Goal: Information Seeking & Learning: Stay updated

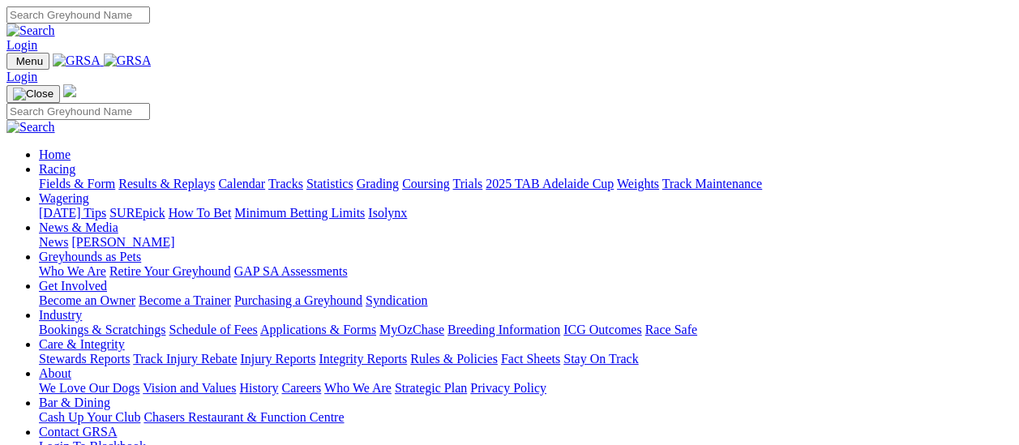
click at [84, 177] on link "Fields & Form" at bounding box center [77, 184] width 76 height 14
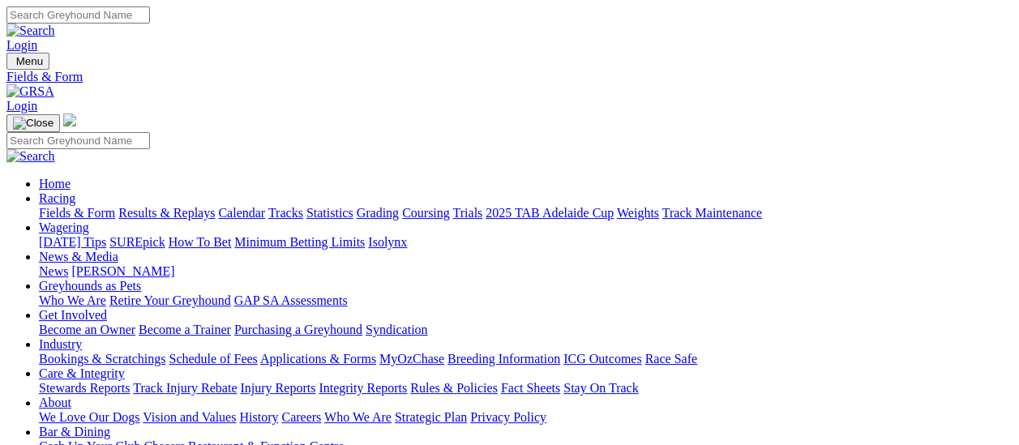
click at [174, 206] on link "Results & Replays" at bounding box center [166, 213] width 97 height 14
drag, startPoint x: 384, startPoint y: 360, endPoint x: 370, endPoint y: 354, distance: 15.7
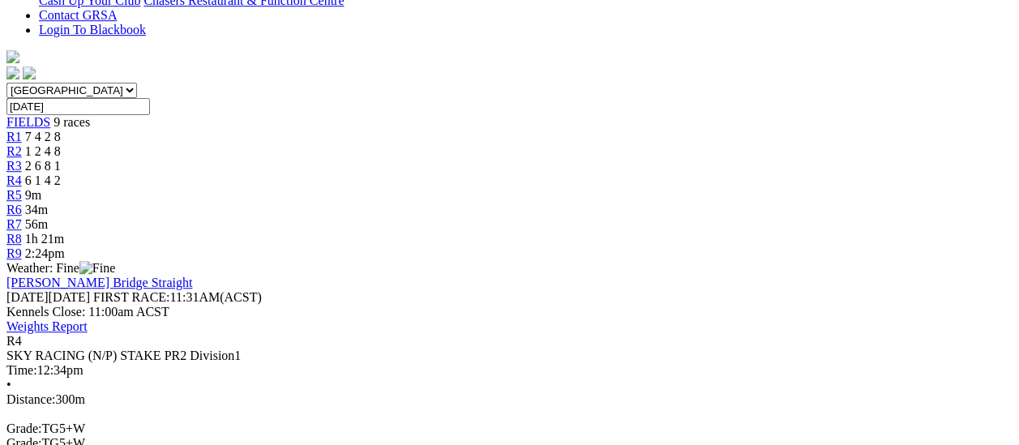
scroll to position [487, 0]
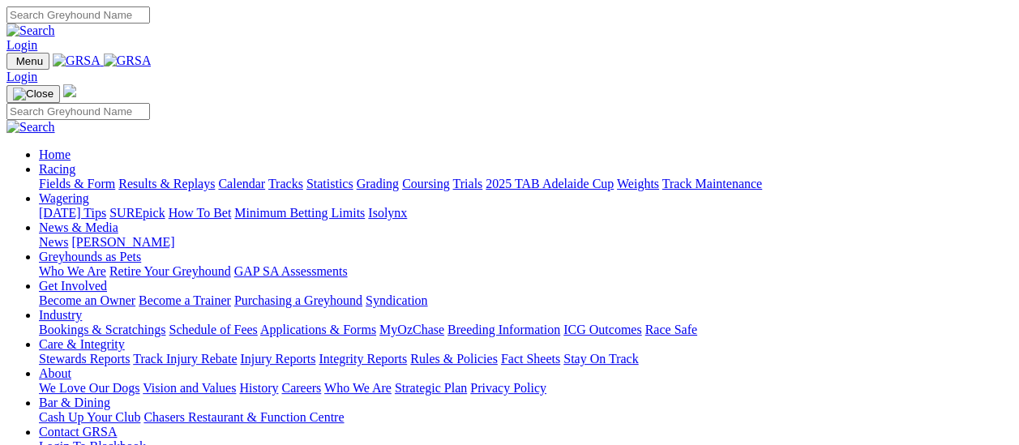
click at [75, 162] on link "Racing" at bounding box center [57, 169] width 36 height 14
click at [168, 177] on link "Results & Replays" at bounding box center [166, 184] width 97 height 14
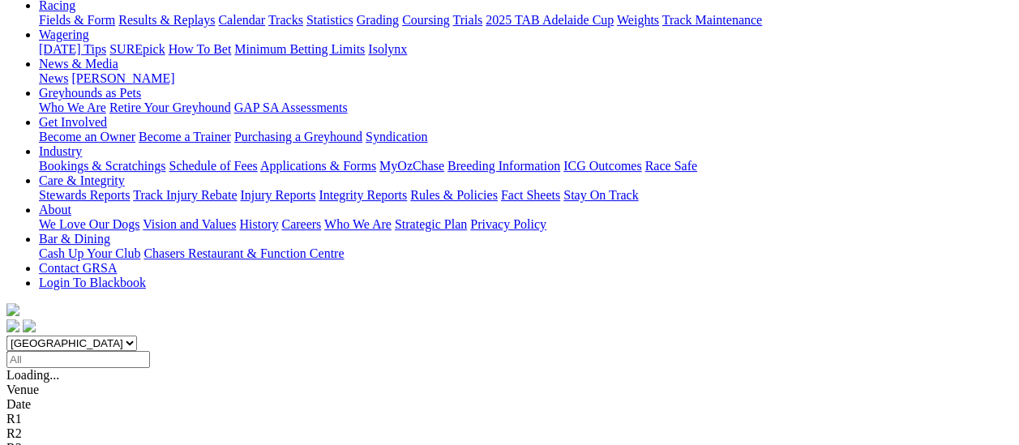
scroll to position [162, 0]
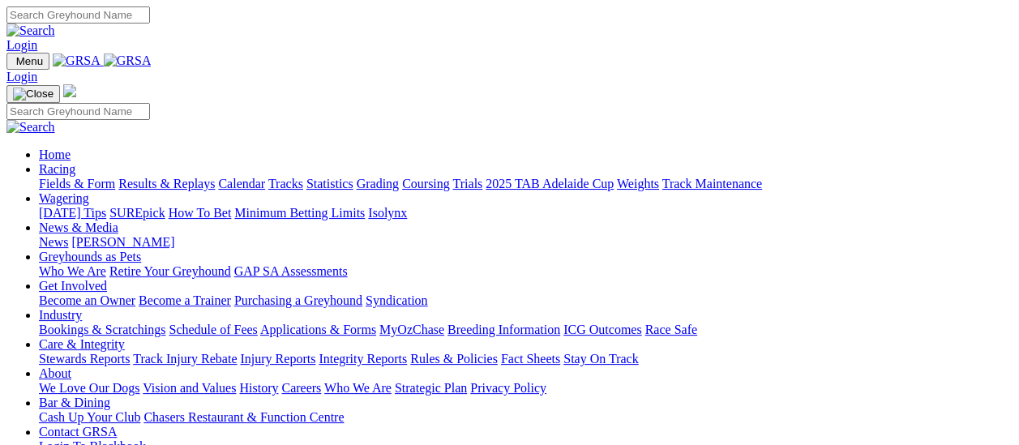
click at [89, 177] on link "Fields & Form" at bounding box center [77, 184] width 76 height 14
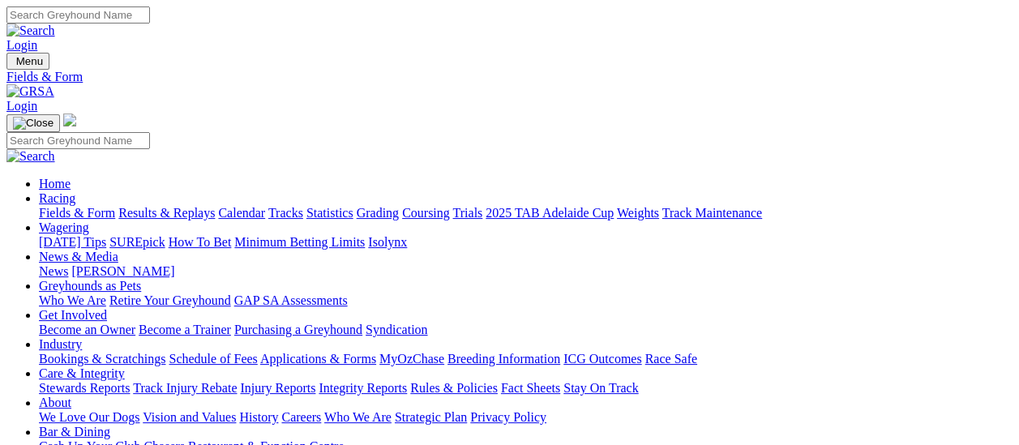
click at [178, 206] on link "Results & Replays" at bounding box center [166, 213] width 97 height 14
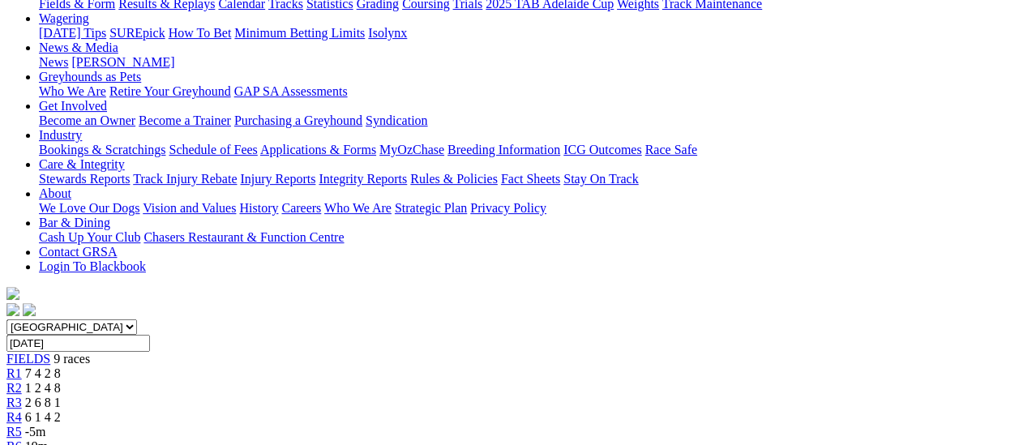
scroll to position [81, 0]
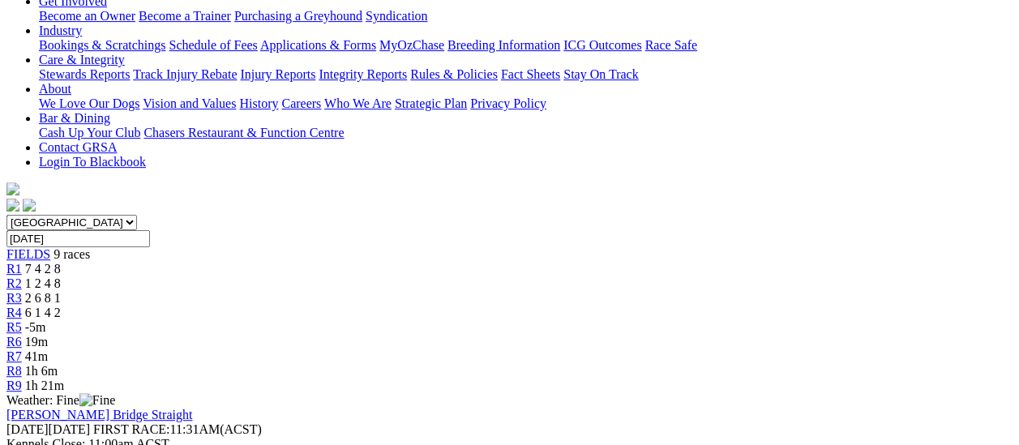
scroll to position [243, 0]
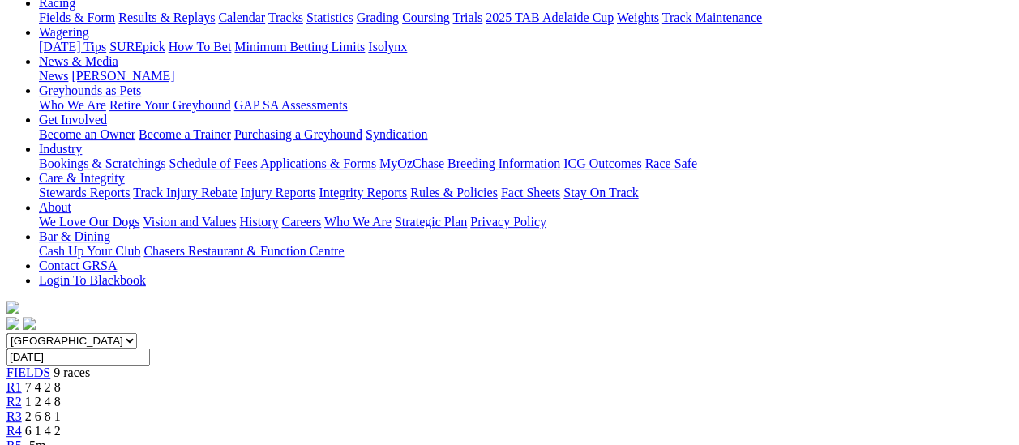
scroll to position [162, 0]
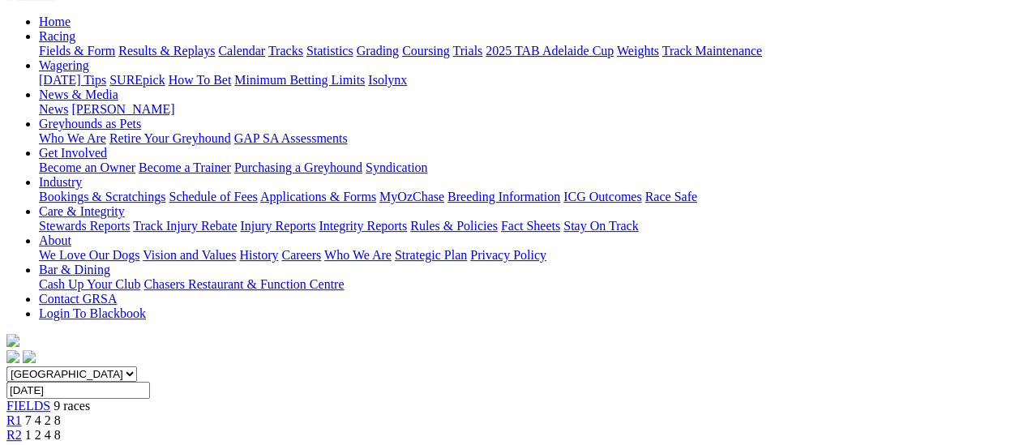
click at [22, 428] on span "R2" at bounding box center [13, 435] width 15 height 14
click at [22, 443] on span "R3" at bounding box center [13, 450] width 15 height 14
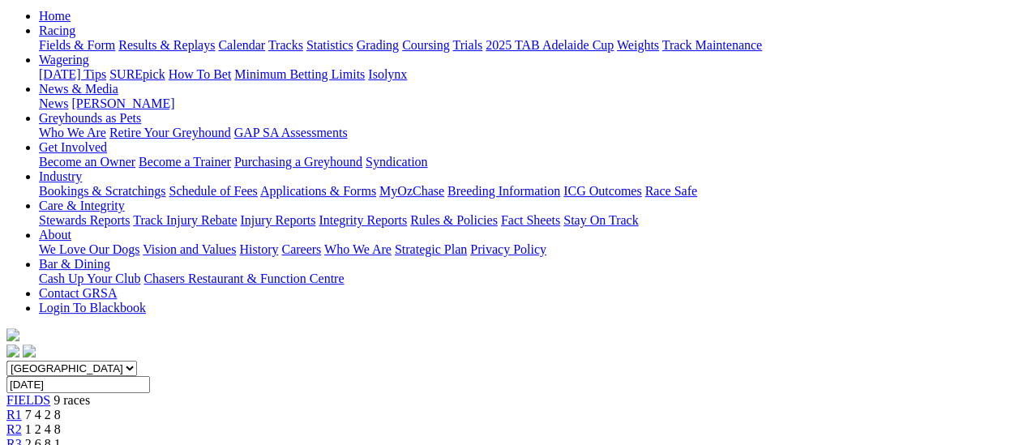
scroll to position [162, 0]
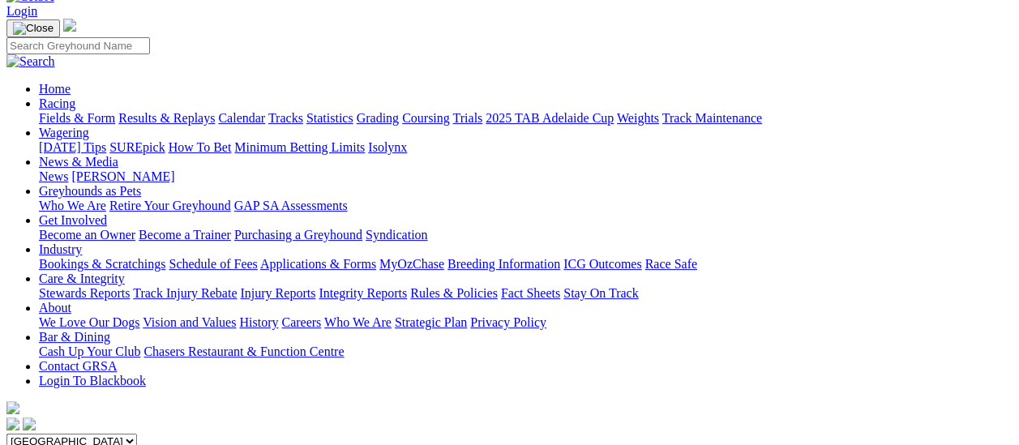
scroll to position [81, 0]
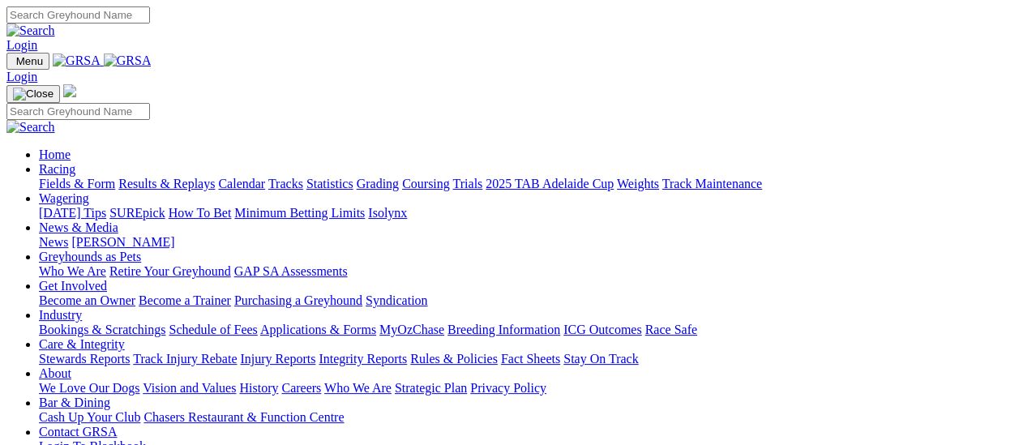
click at [170, 177] on link "Results & Replays" at bounding box center [166, 184] width 97 height 14
click at [209, 177] on link "Results & Replays" at bounding box center [166, 184] width 97 height 14
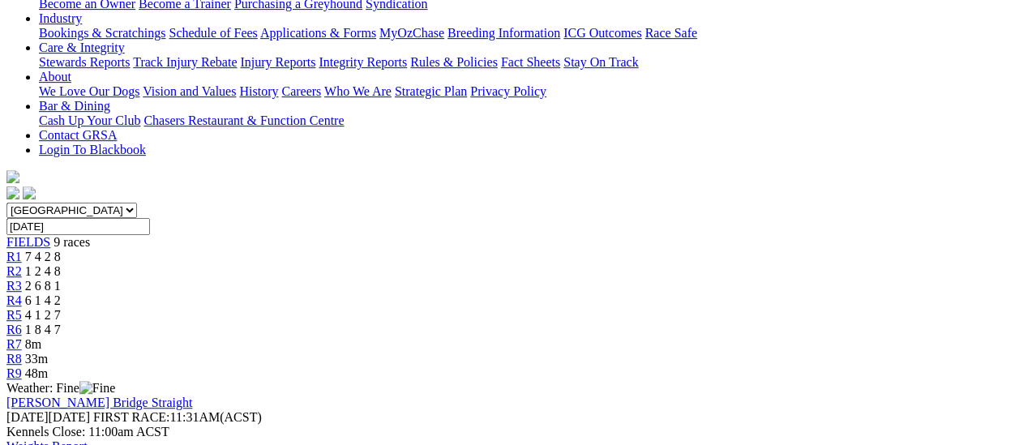
scroll to position [324, 0]
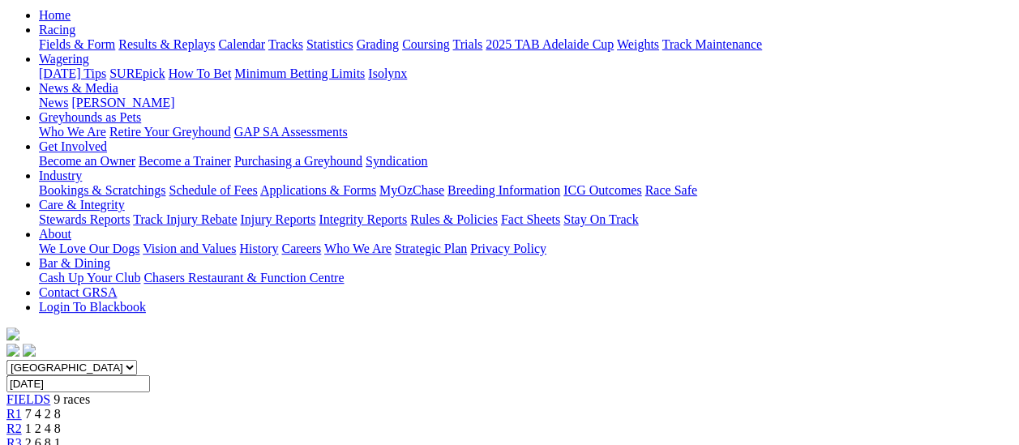
scroll to position [162, 0]
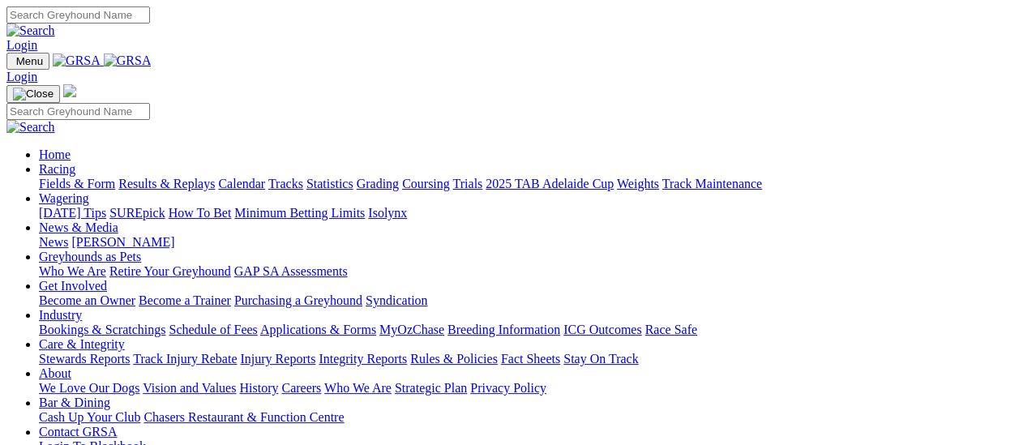
click at [198, 177] on link "Results & Replays" at bounding box center [166, 184] width 97 height 14
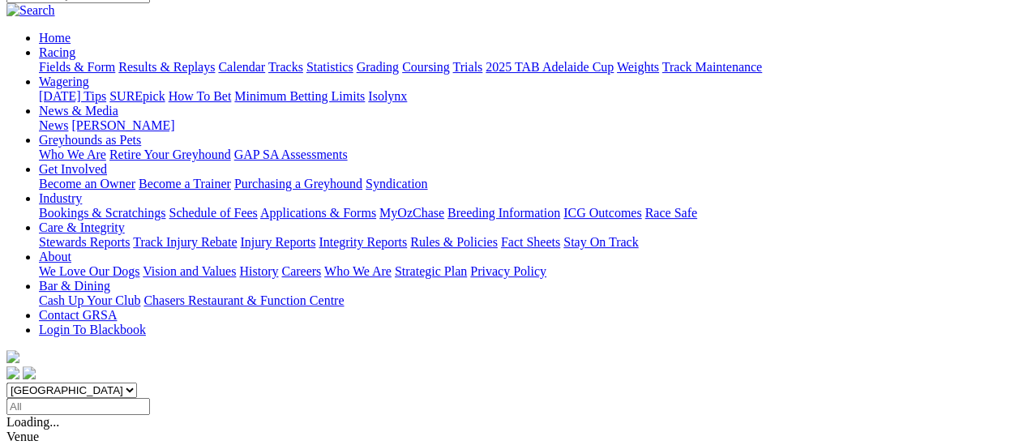
scroll to position [162, 0]
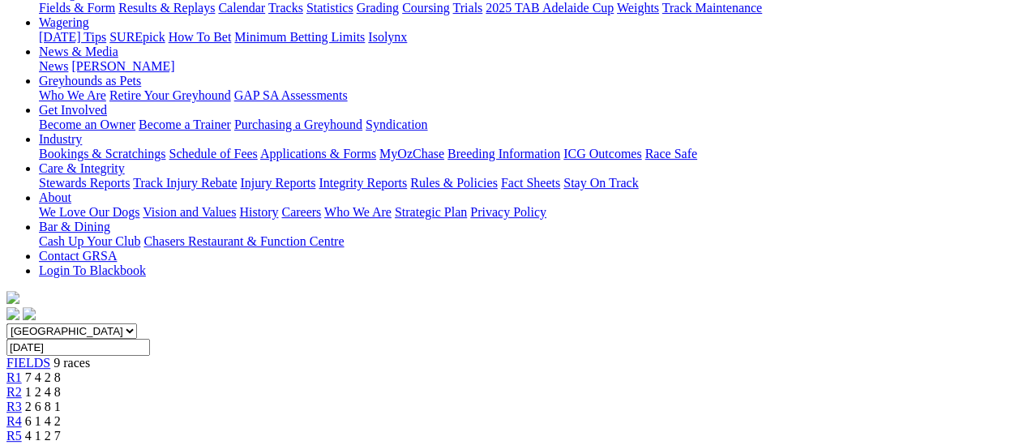
scroll to position [162, 0]
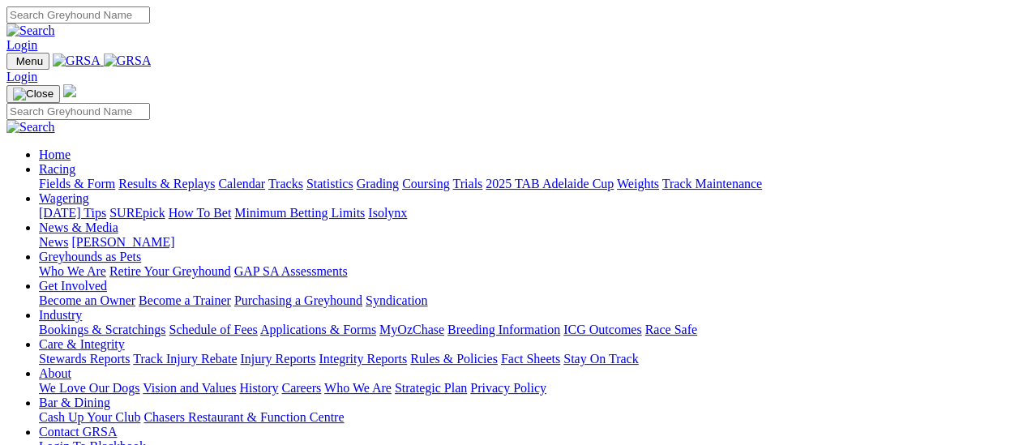
click at [79, 177] on link "Fields & Form" at bounding box center [77, 184] width 76 height 14
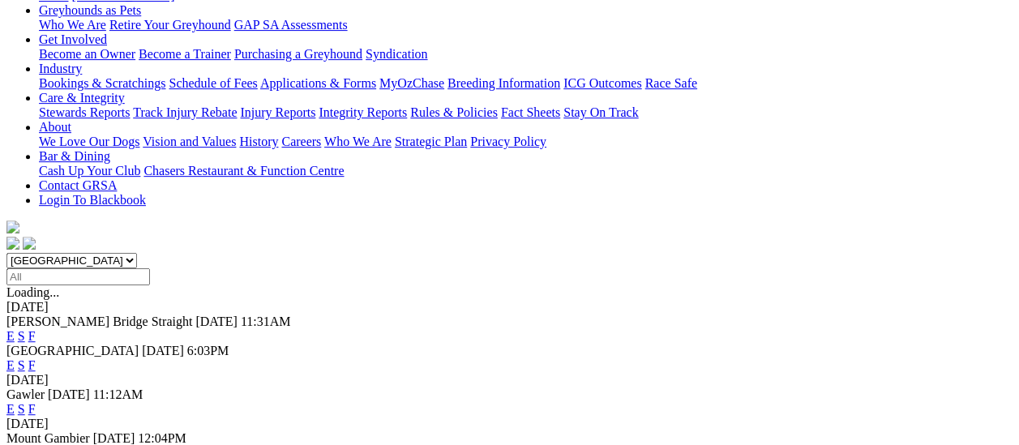
scroll to position [243, 0]
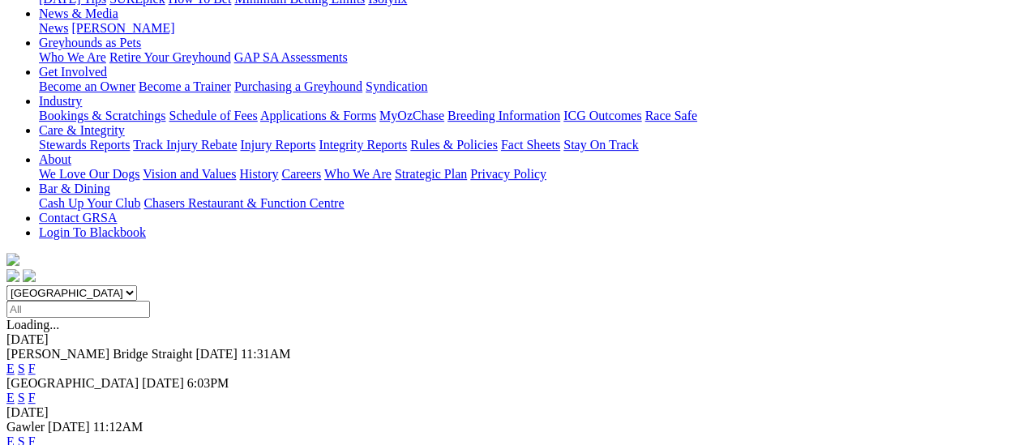
click at [36, 435] on link "F" at bounding box center [31, 442] width 7 height 14
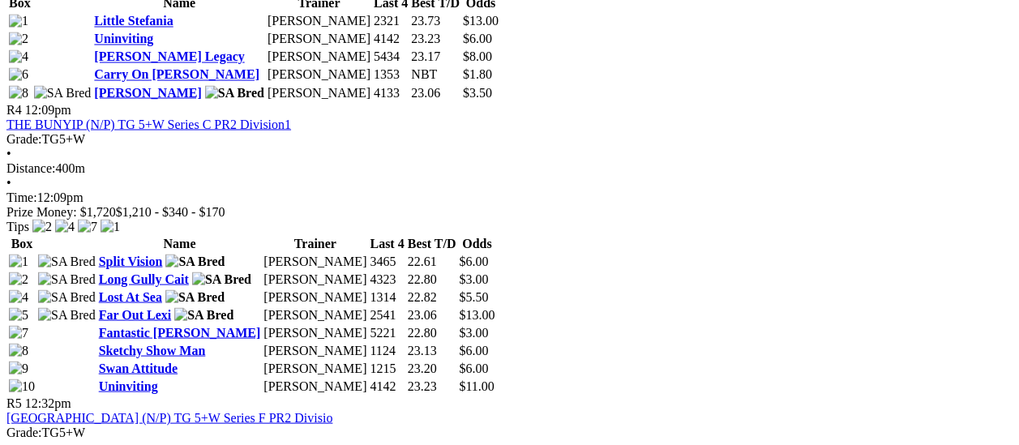
scroll to position [1298, 0]
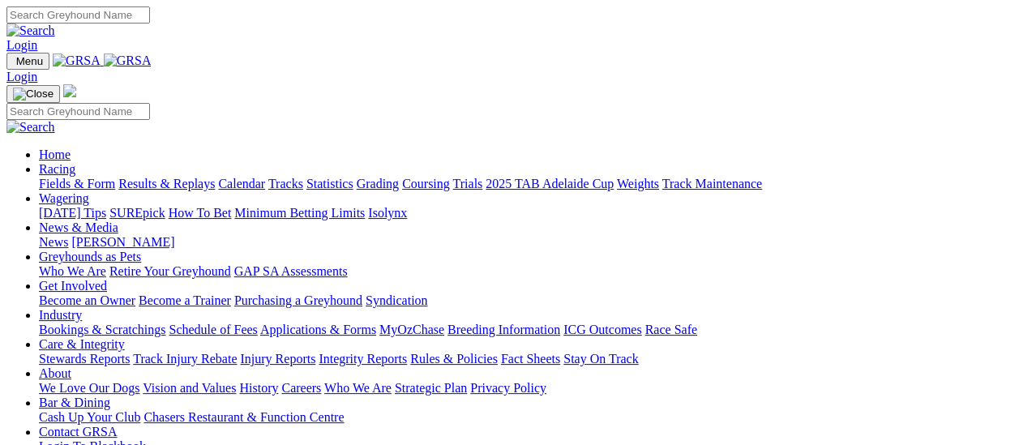
click at [194, 177] on link "Results & Replays" at bounding box center [166, 184] width 97 height 14
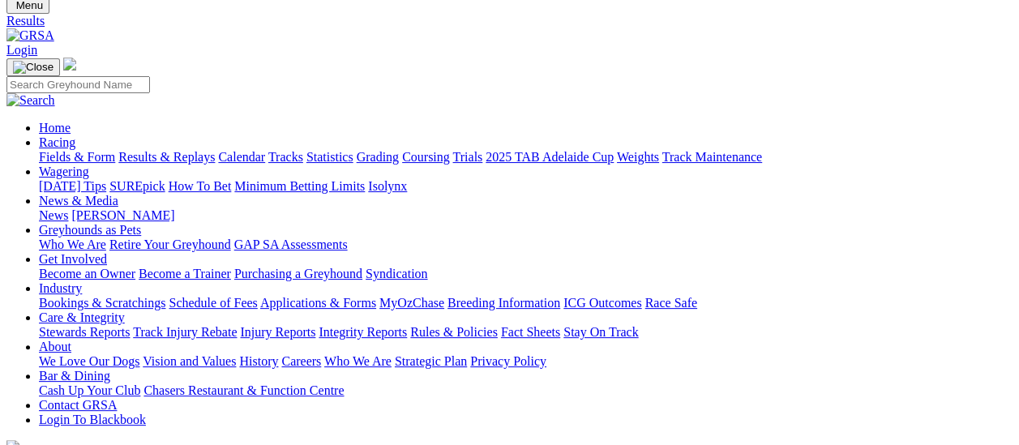
scroll to position [81, 0]
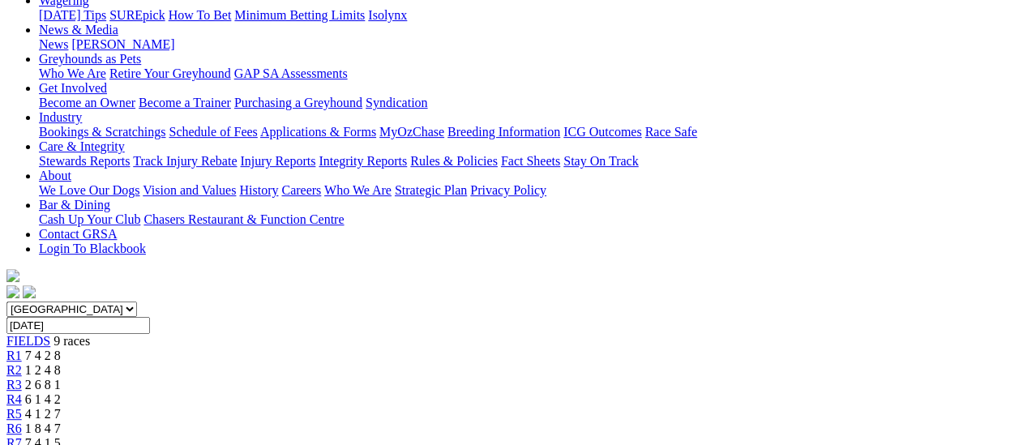
scroll to position [162, 0]
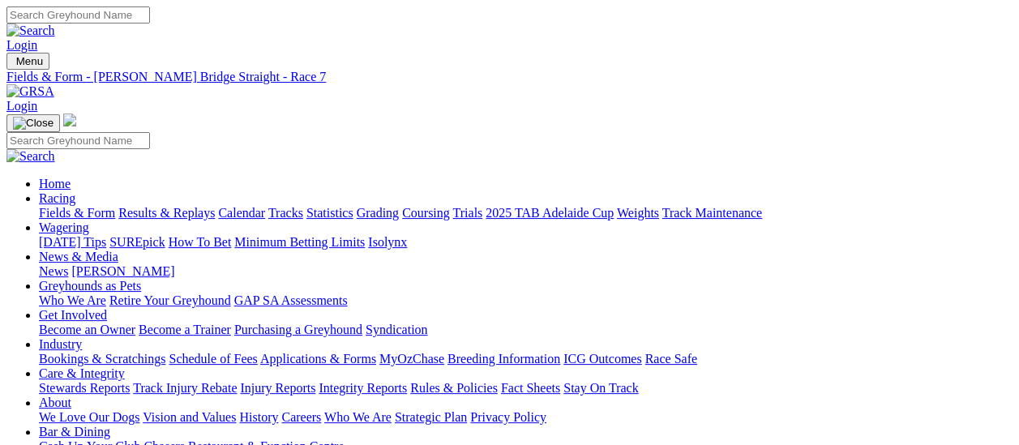
click at [49, 206] on link "Fields & Form" at bounding box center [77, 213] width 76 height 14
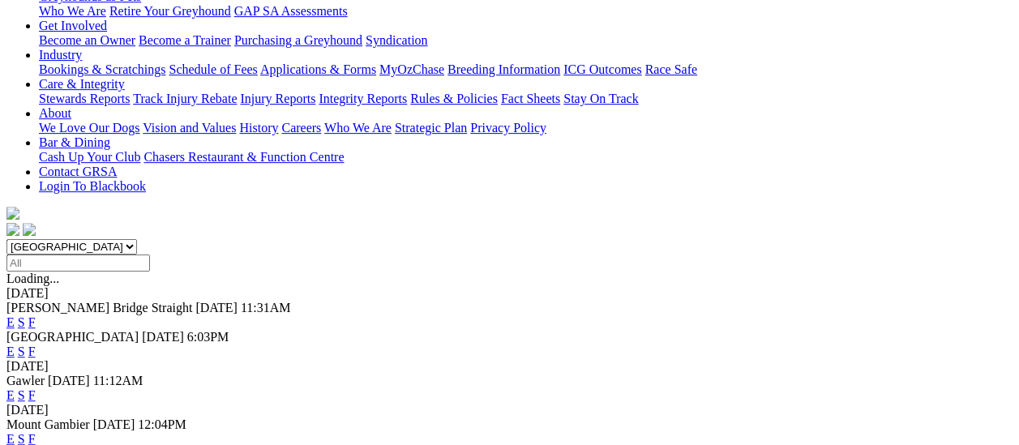
scroll to position [243, 0]
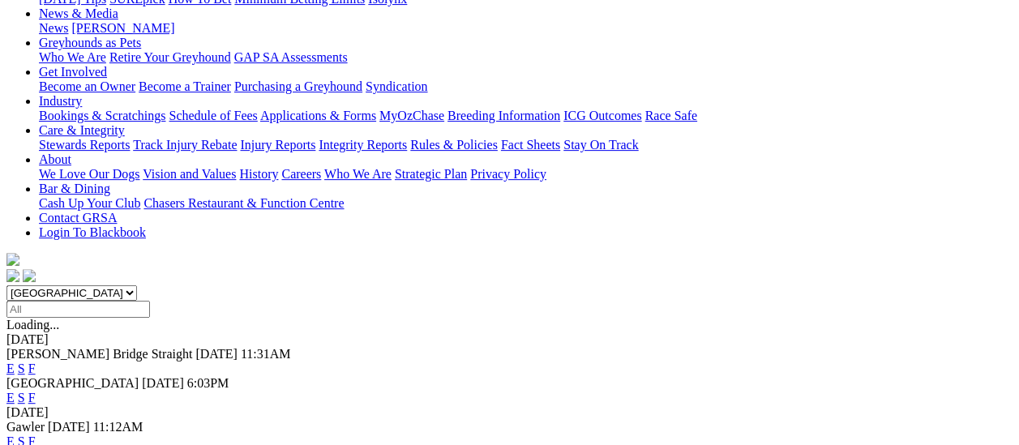
click at [36, 435] on link "F" at bounding box center [31, 442] width 7 height 14
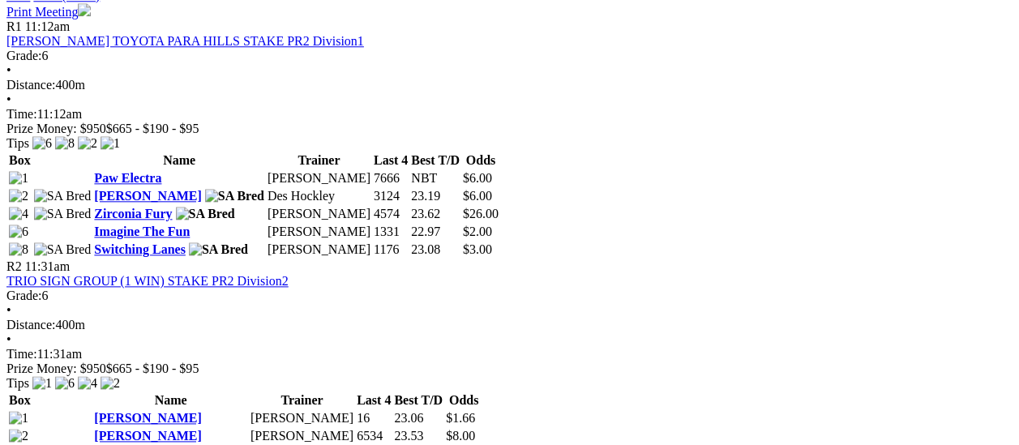
scroll to position [811, 0]
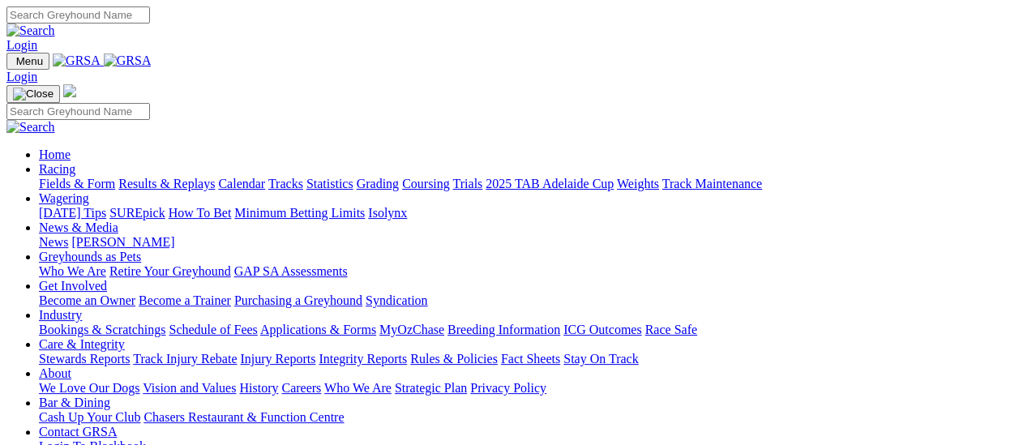
click at [86, 177] on link "Fields & Form" at bounding box center [77, 184] width 76 height 14
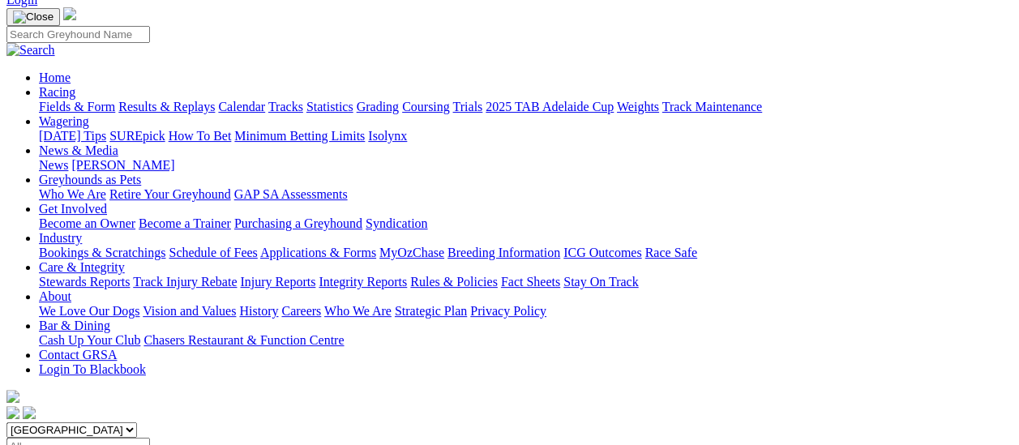
scroll to position [81, 0]
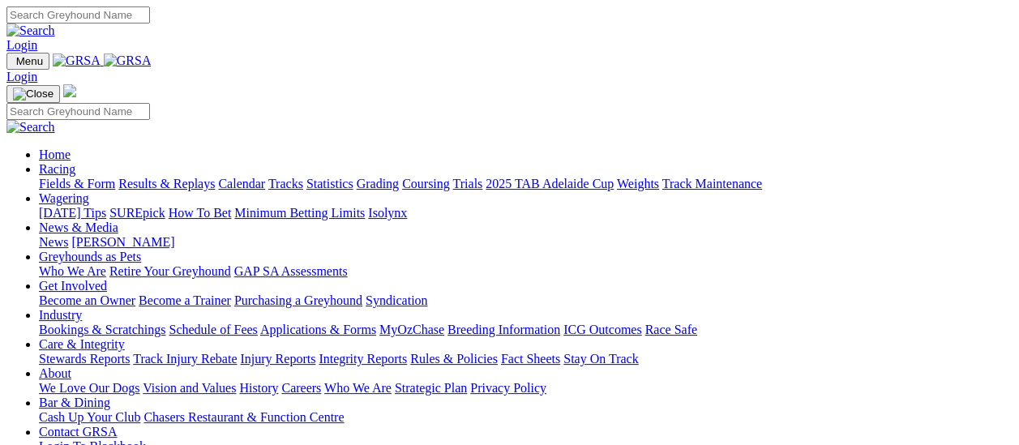
click at [184, 177] on link "Results & Replays" at bounding box center [166, 184] width 97 height 14
click at [68, 235] on link "News" at bounding box center [53, 242] width 29 height 14
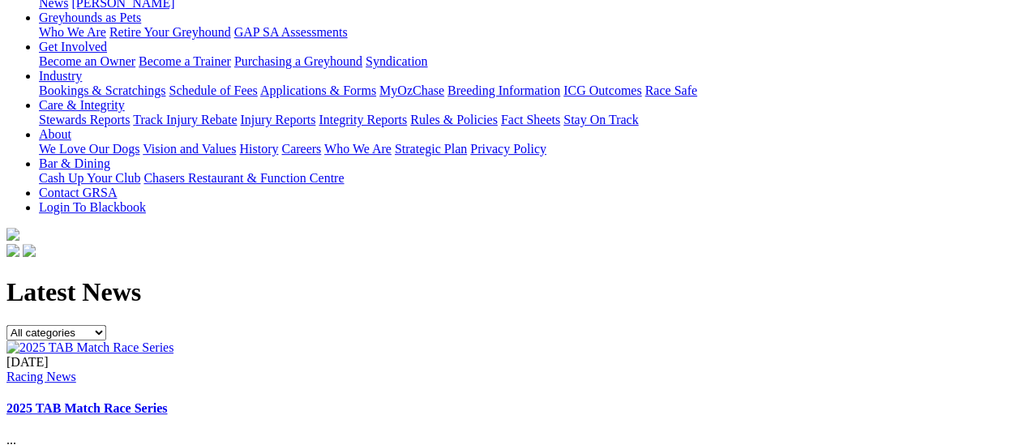
scroll to position [243, 0]
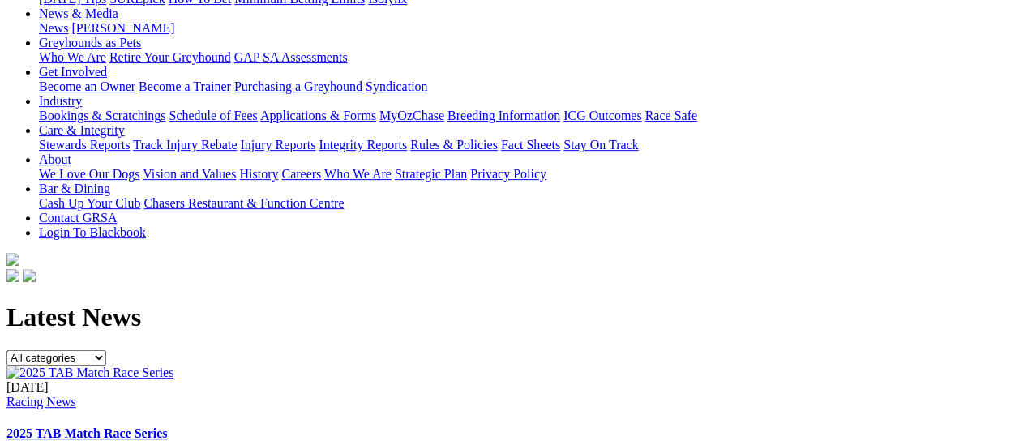
click at [167, 427] on link "2025 TAB Match Race Series" at bounding box center [86, 434] width 161 height 14
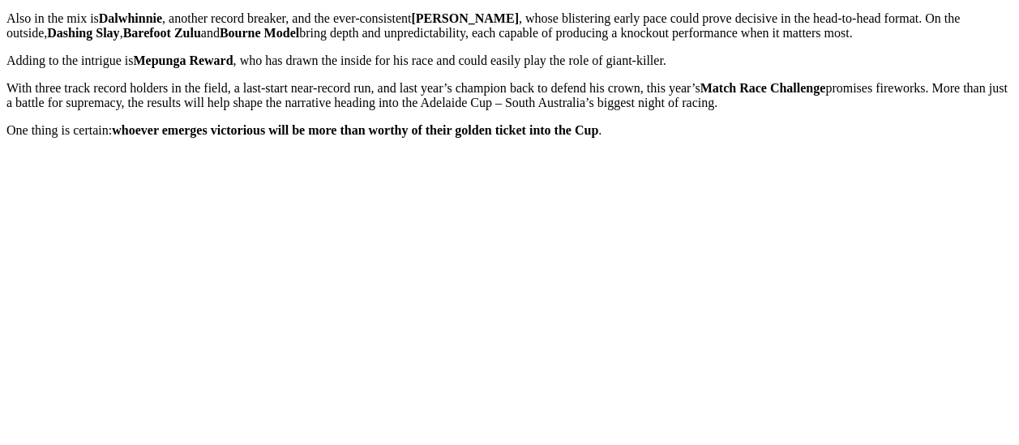
scroll to position [649, 0]
